Goal: Task Accomplishment & Management: Manage account settings

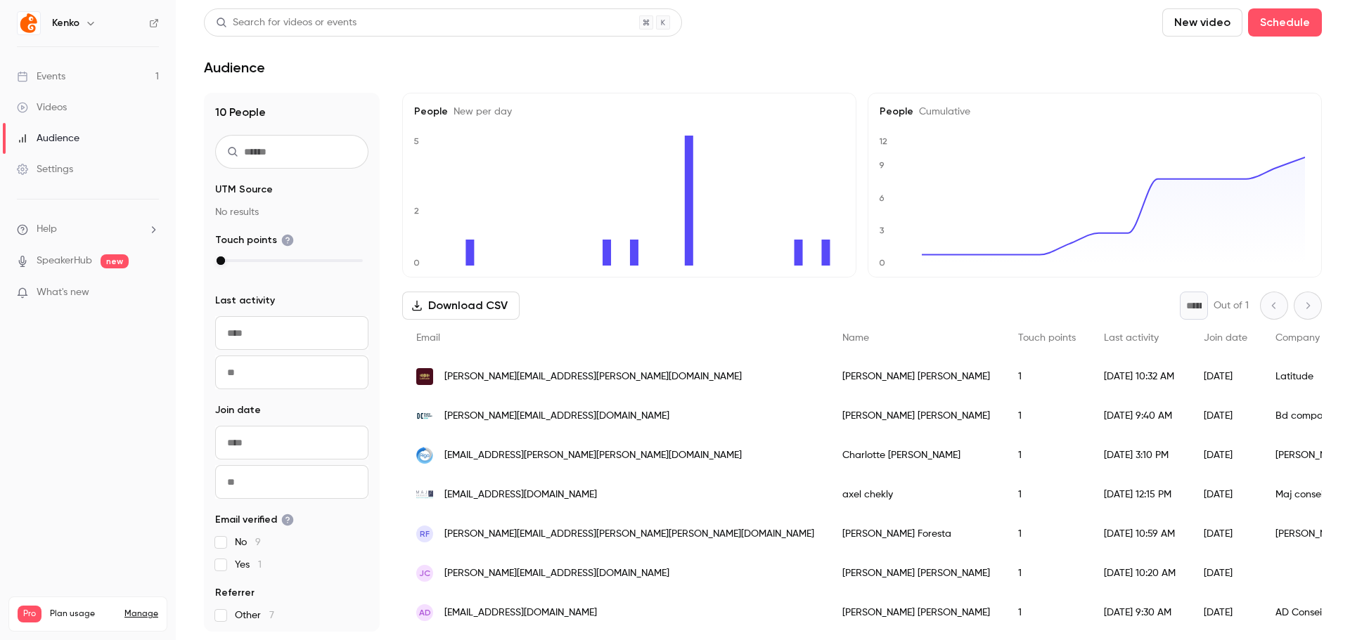
click at [577, 76] on main "Search for videos or events New video Schedule Audience 10 People UTM Source No…" at bounding box center [763, 320] width 1174 height 640
click at [577, 318] on div "Download CSV * Out of 1" at bounding box center [861, 306] width 919 height 28
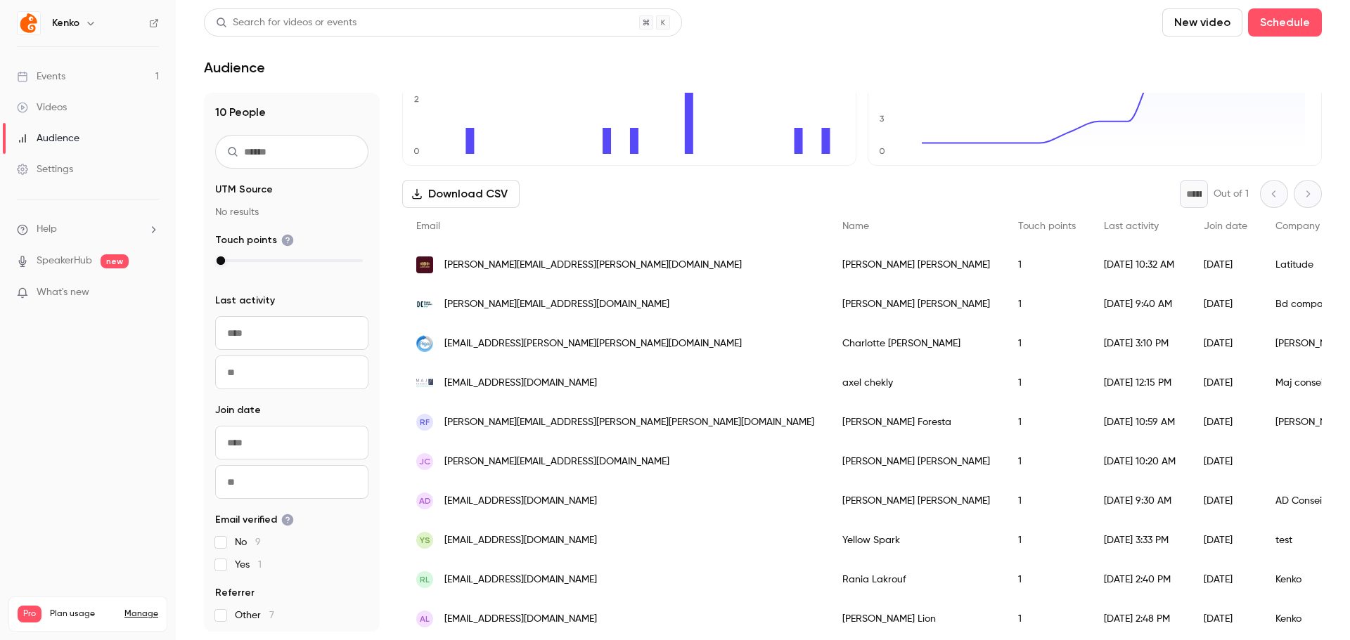
scroll to position [130, 0]
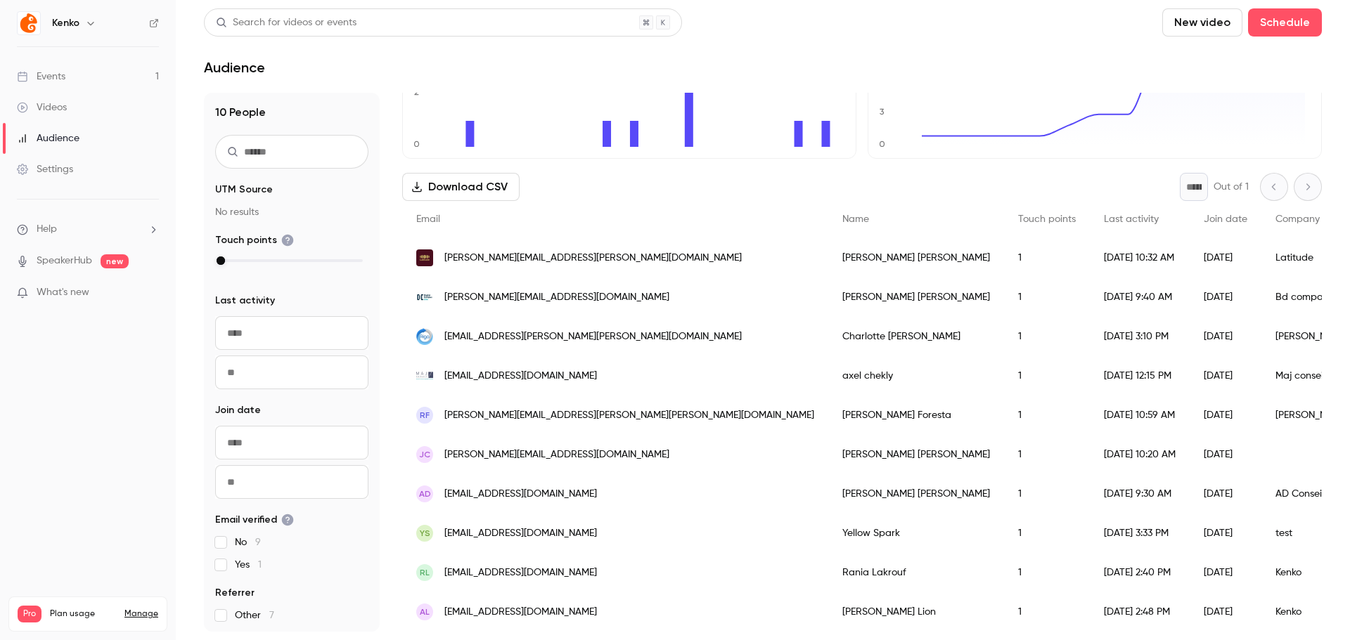
click at [515, 87] on main "Search for videos or events New video Schedule Audience 10 People UTM Source No…" at bounding box center [763, 320] width 1174 height 640
